Goal: Communication & Community: Ask a question

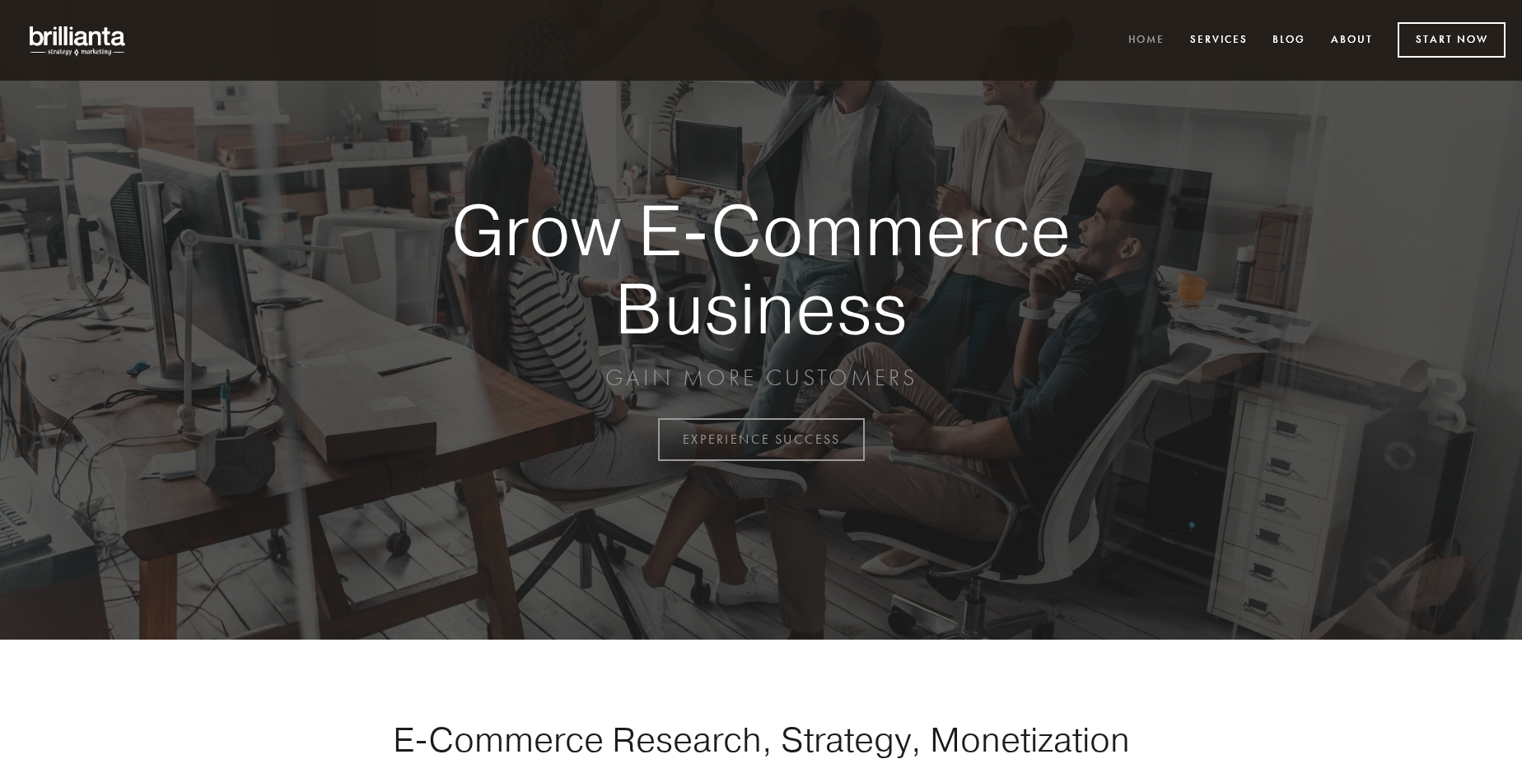
scroll to position [4318, 0]
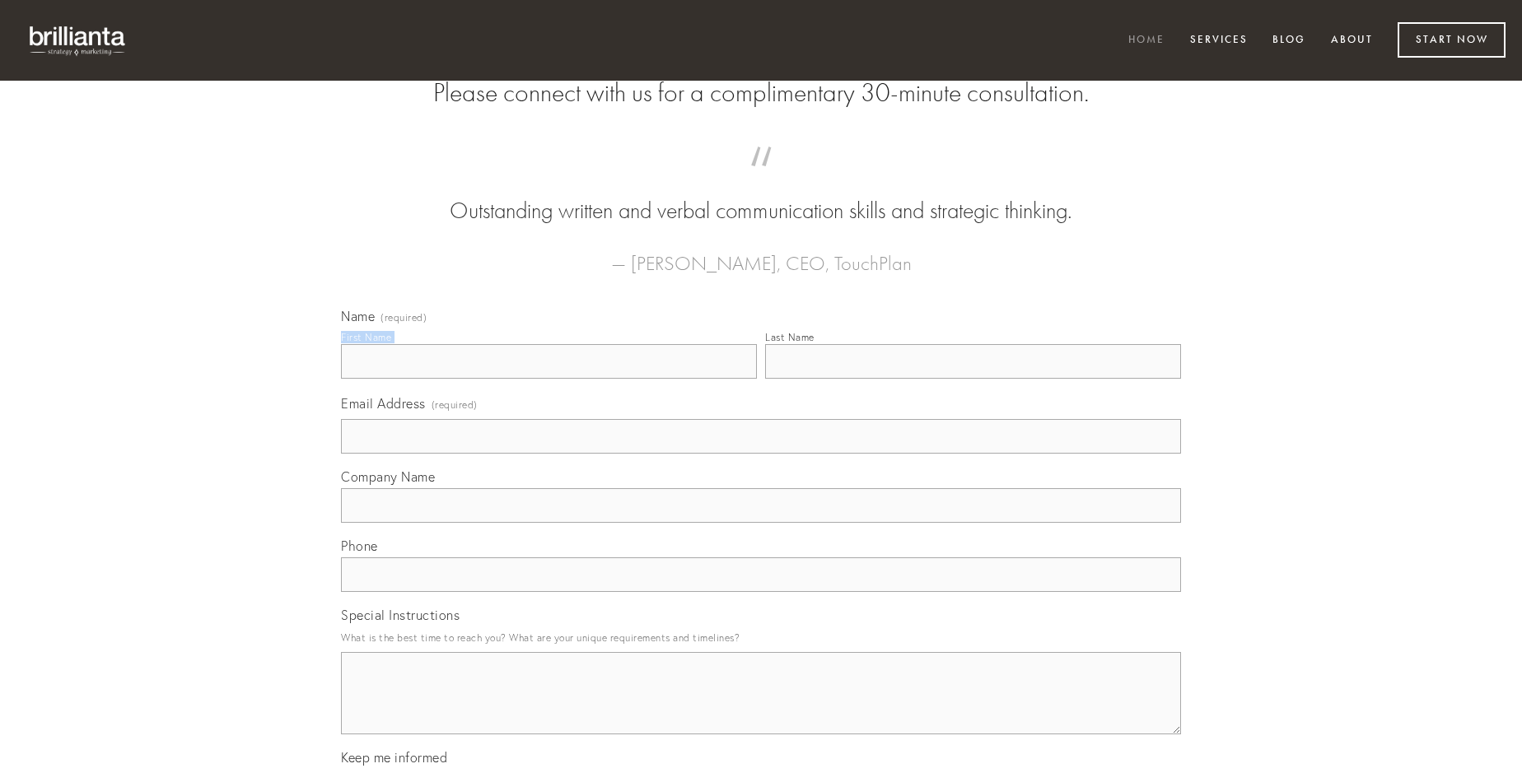
type input "[PERSON_NAME]"
click at [973, 379] on input "Last Name" at bounding box center [973, 361] width 416 height 35
type input "[PERSON_NAME]"
click at [761, 454] on input "Email Address (required)" at bounding box center [761, 436] width 840 height 35
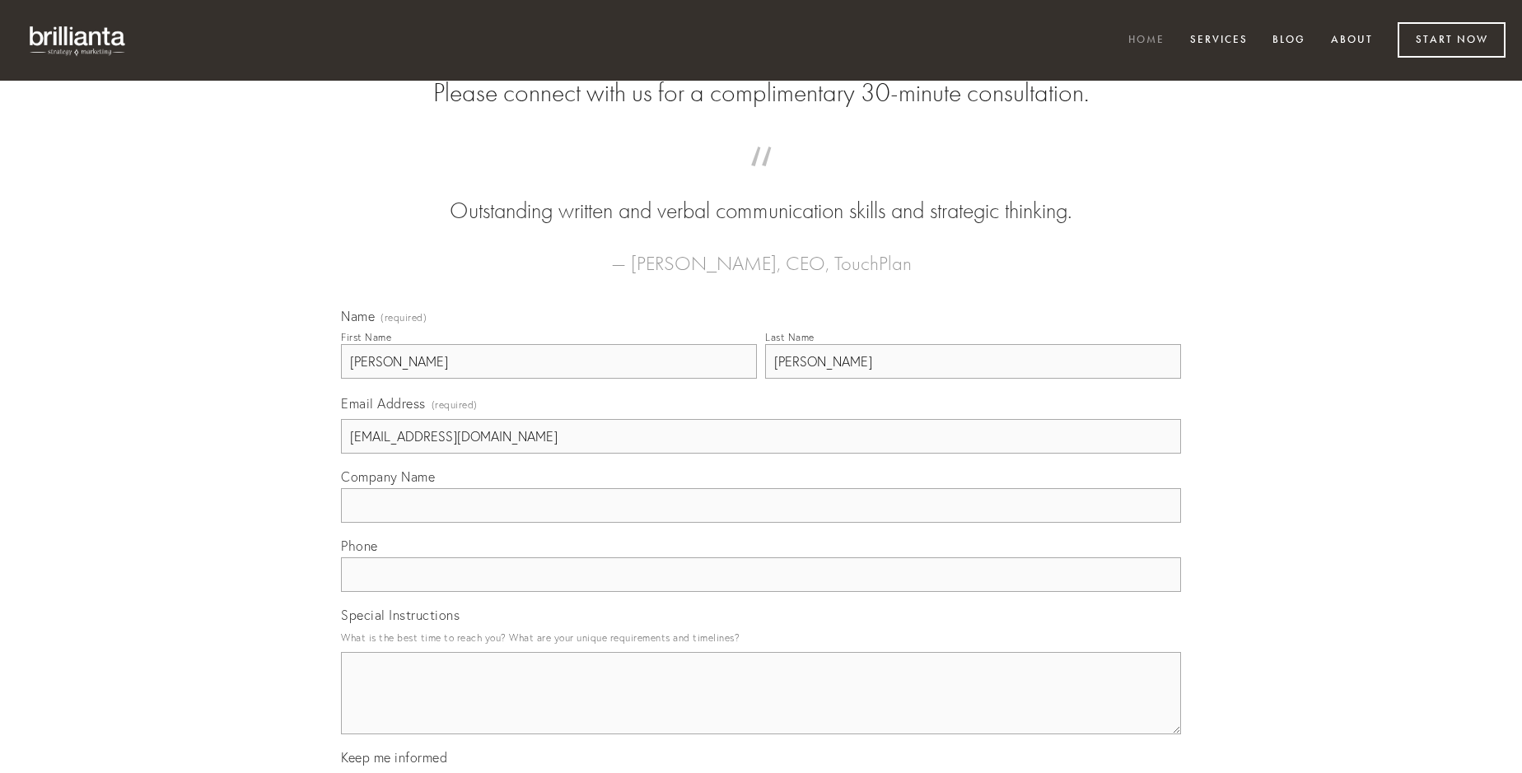
type input "[EMAIL_ADDRESS][DOMAIN_NAME]"
click at [761, 523] on input "Company Name" at bounding box center [761, 505] width 840 height 35
type input "cogito"
click at [761, 592] on input "text" at bounding box center [761, 575] width 840 height 35
click at [761, 708] on textarea "Special Instructions" at bounding box center [761, 693] width 840 height 82
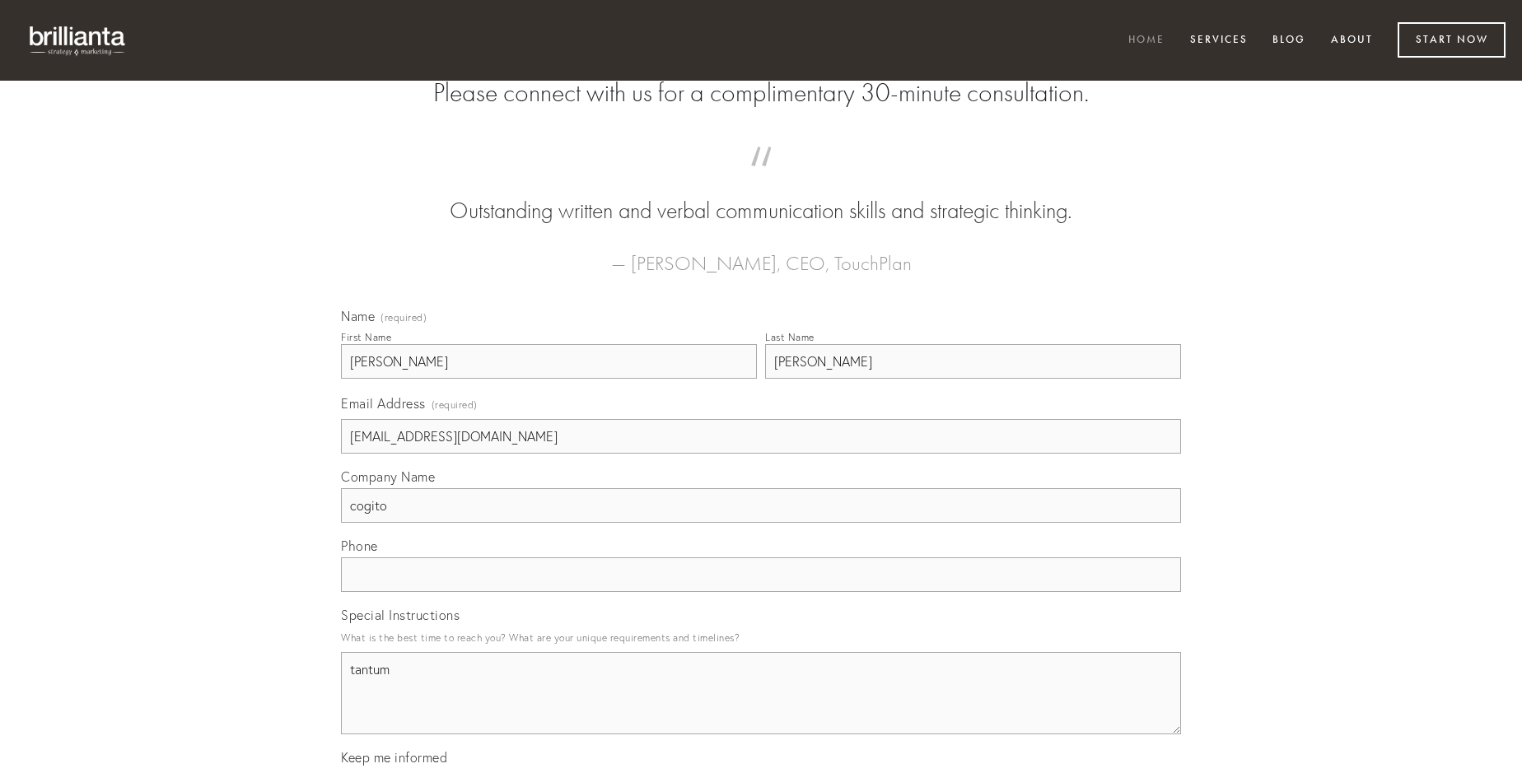
type textarea "tantum"
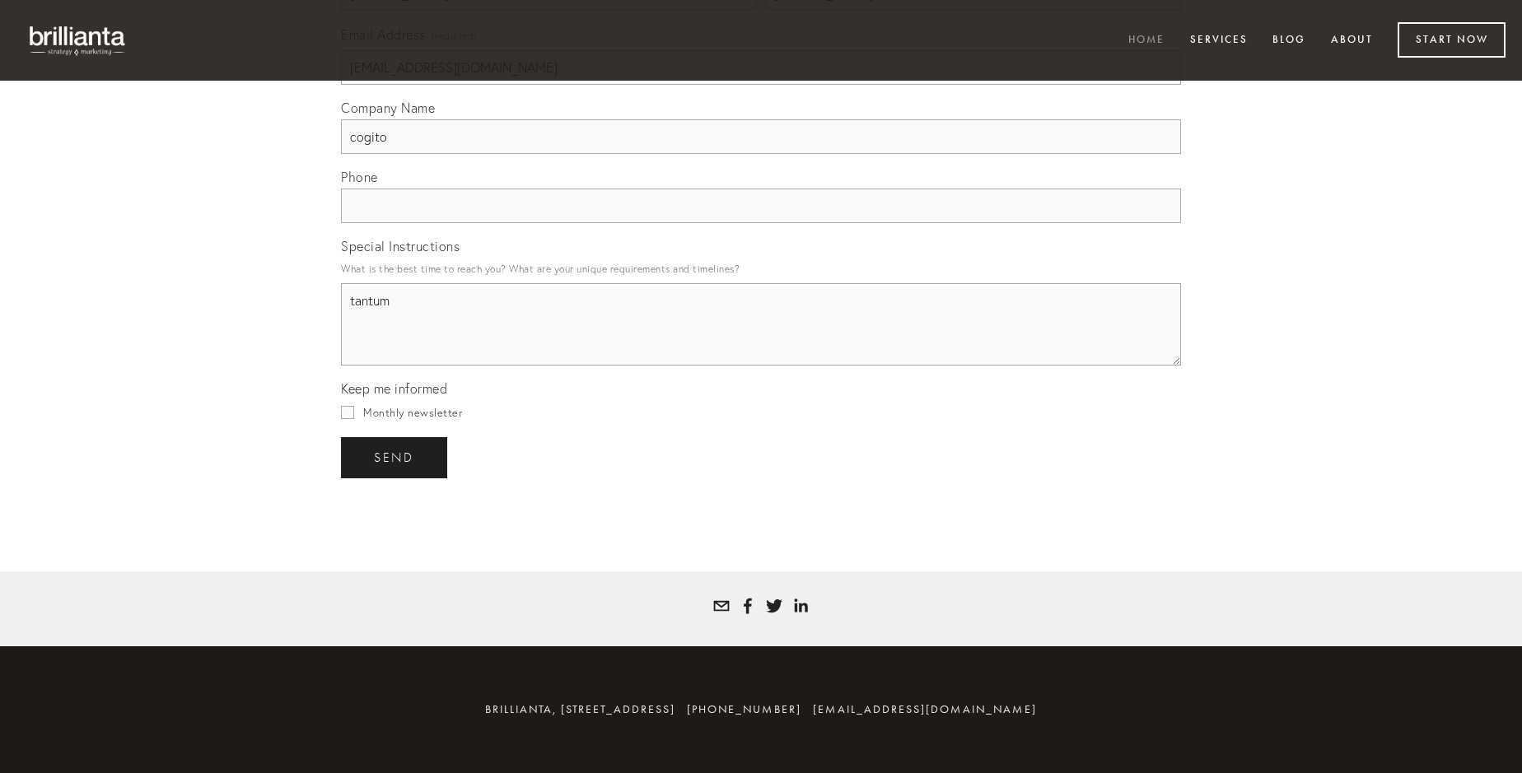
click at [395, 457] on span "send" at bounding box center [394, 458] width 40 height 15
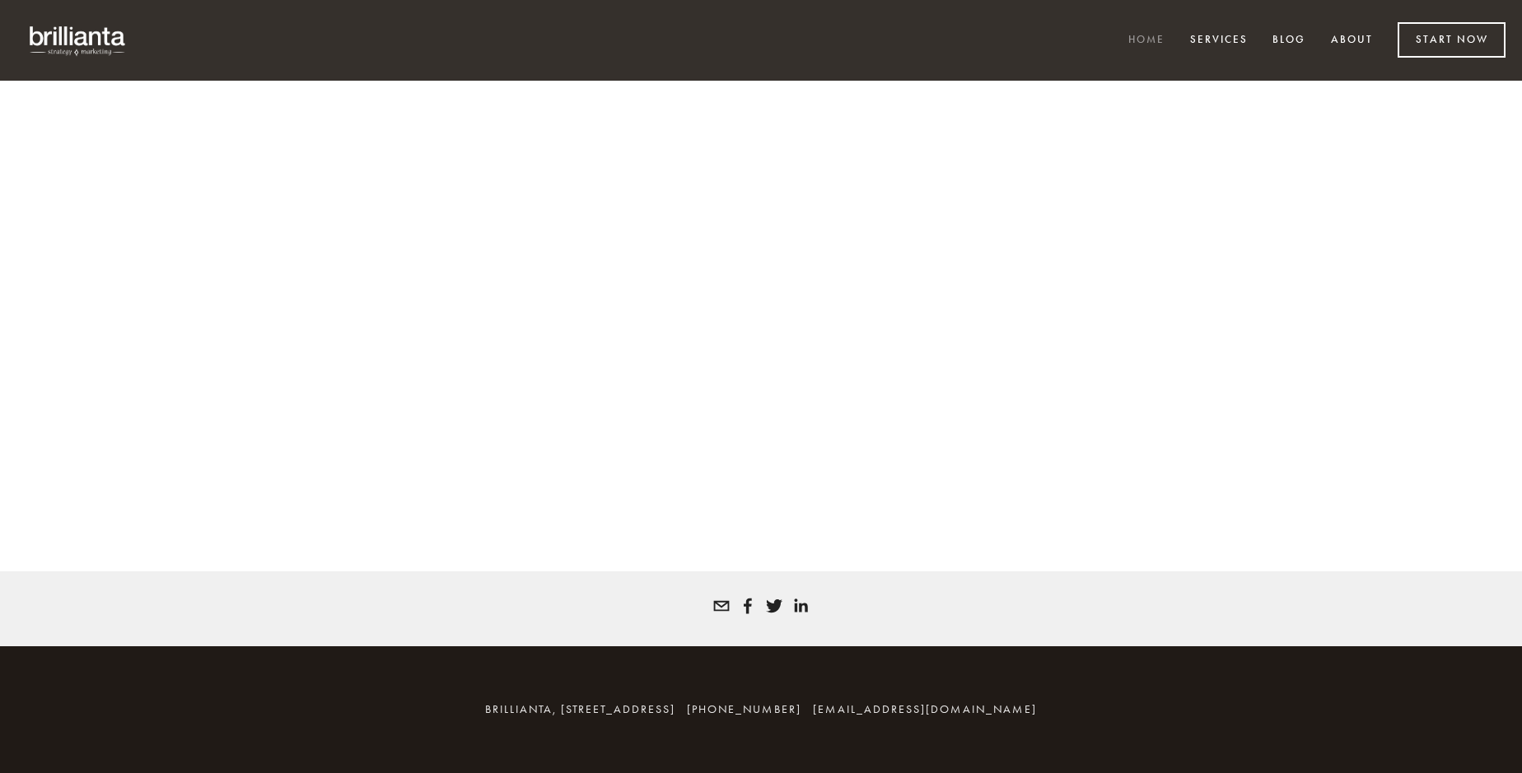
scroll to position [4295, 0]
